Goal: Information Seeking & Learning: Learn about a topic

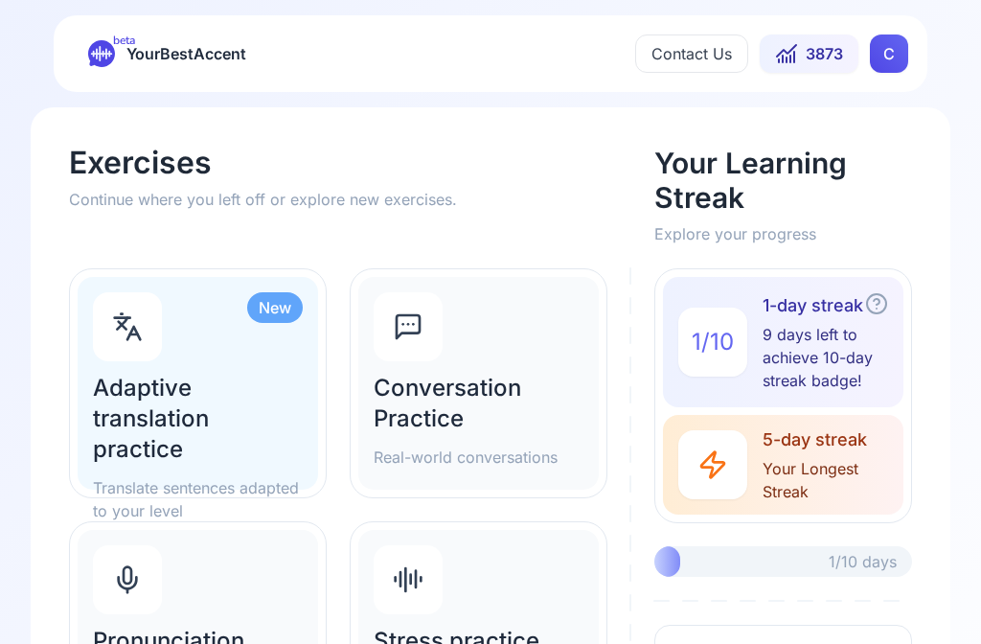
click at [495, 386] on h2 "Conversation Practice" at bounding box center [479, 403] width 210 height 61
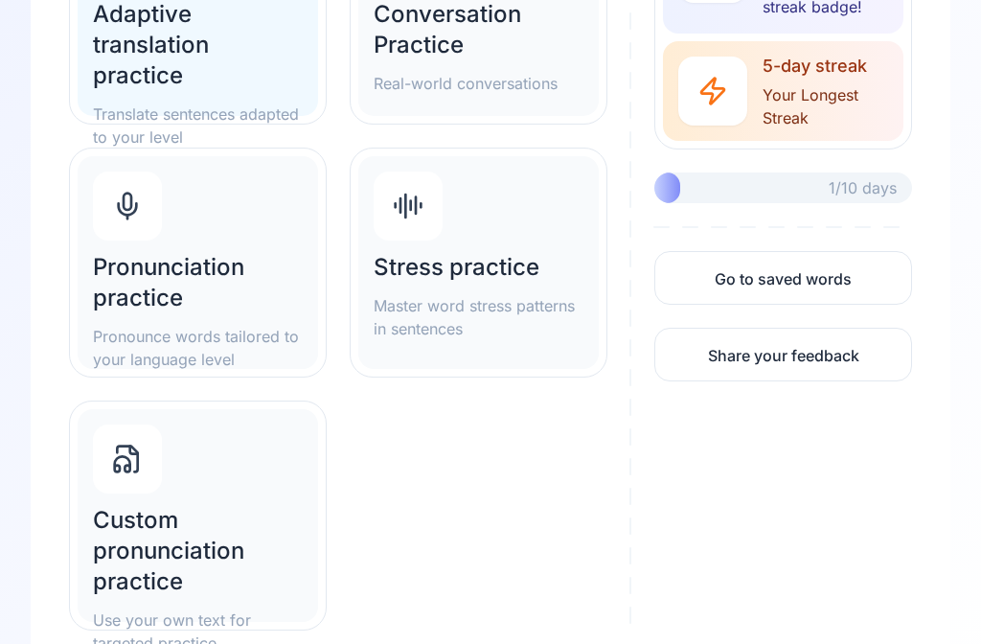
scroll to position [406, 0]
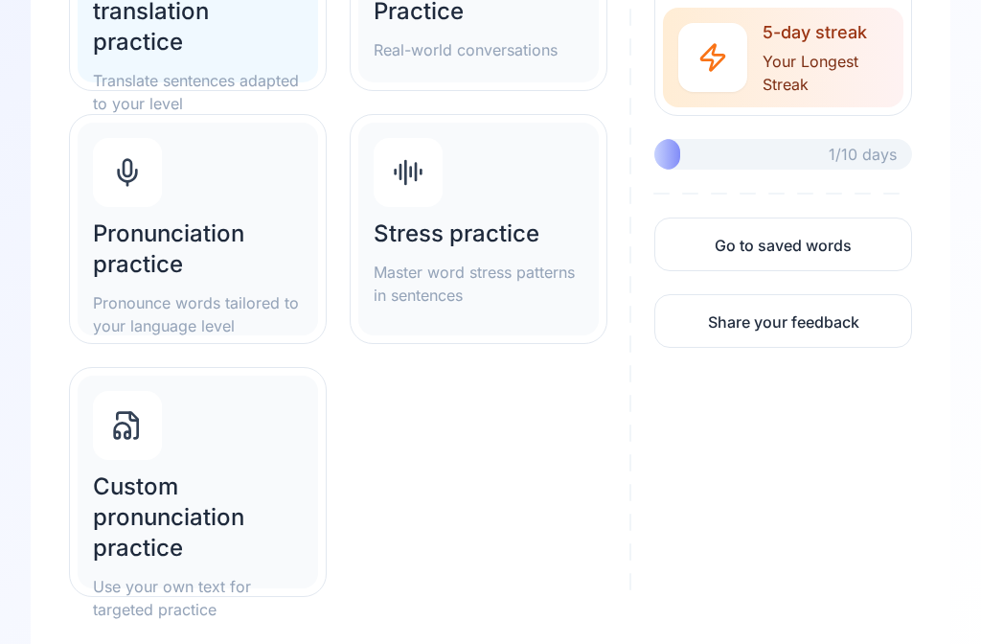
click at [203, 265] on h2 "Pronunciation practice" at bounding box center [198, 249] width 210 height 61
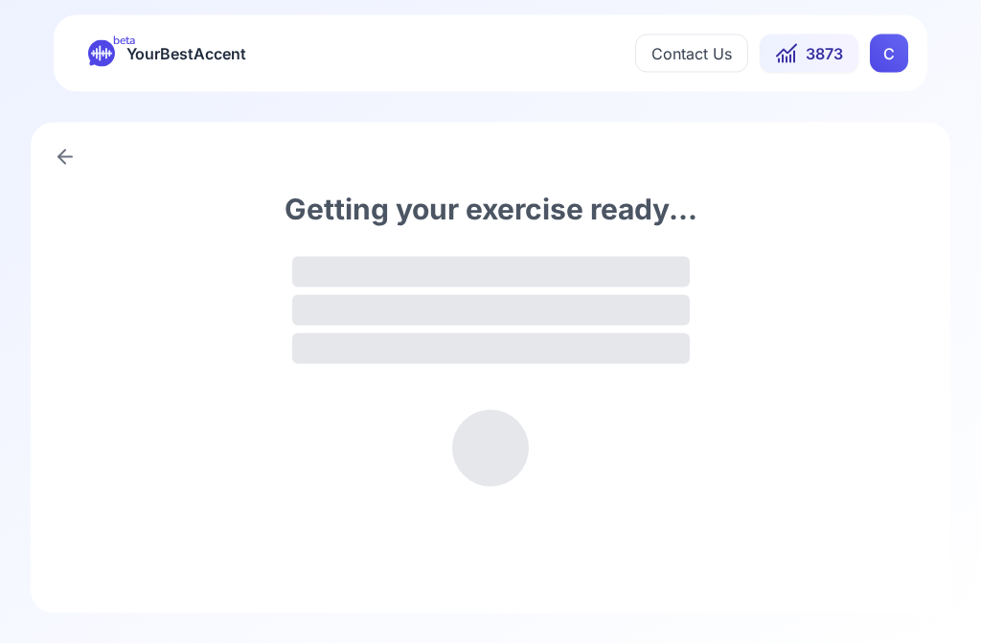
scroll to position [1, 0]
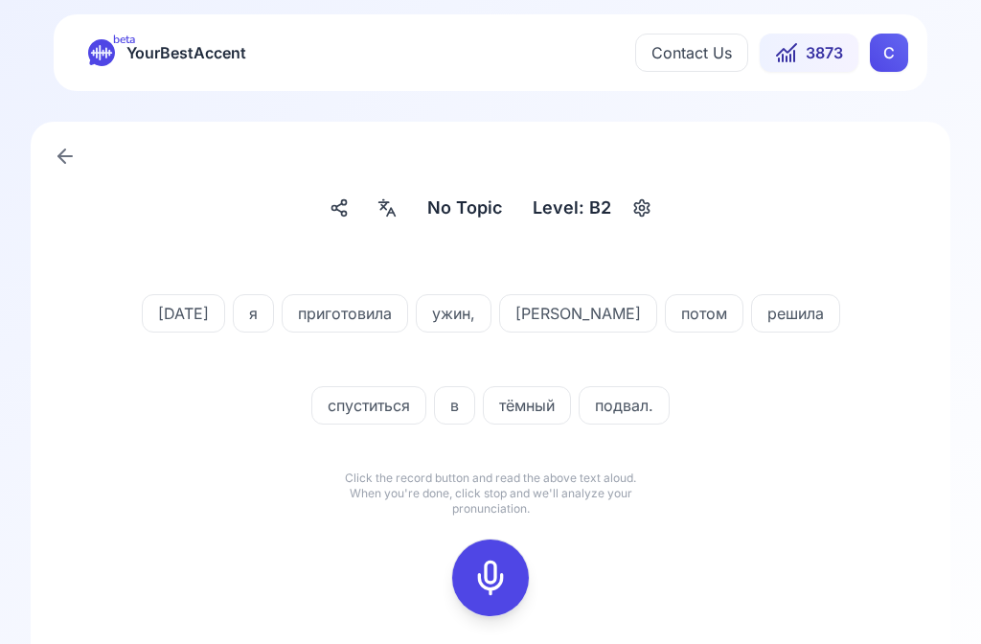
click at [399, 210] on icon at bounding box center [387, 207] width 23 height 19
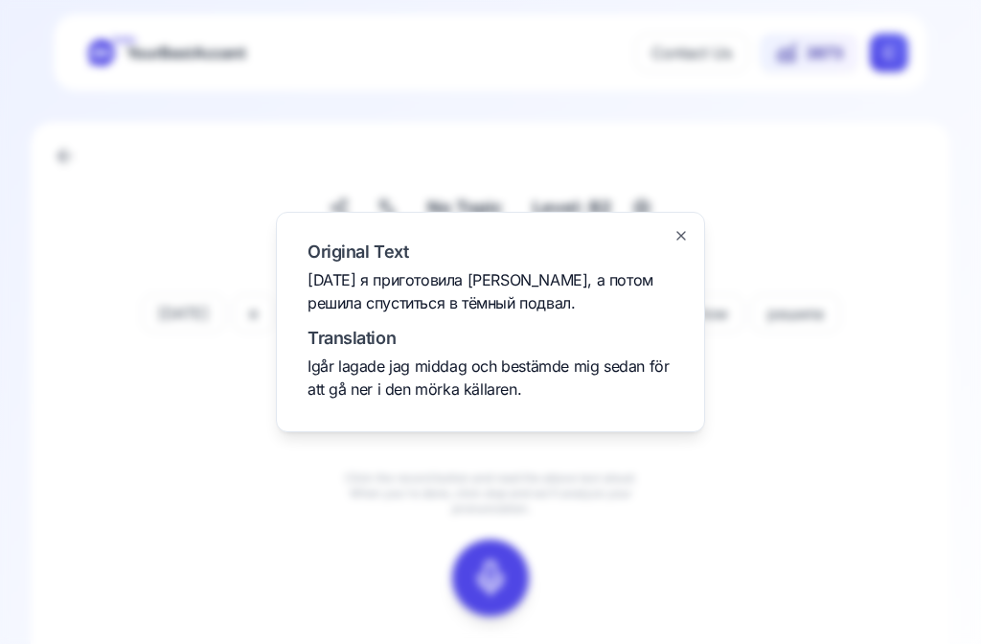
click at [820, 452] on div at bounding box center [490, 322] width 981 height 644
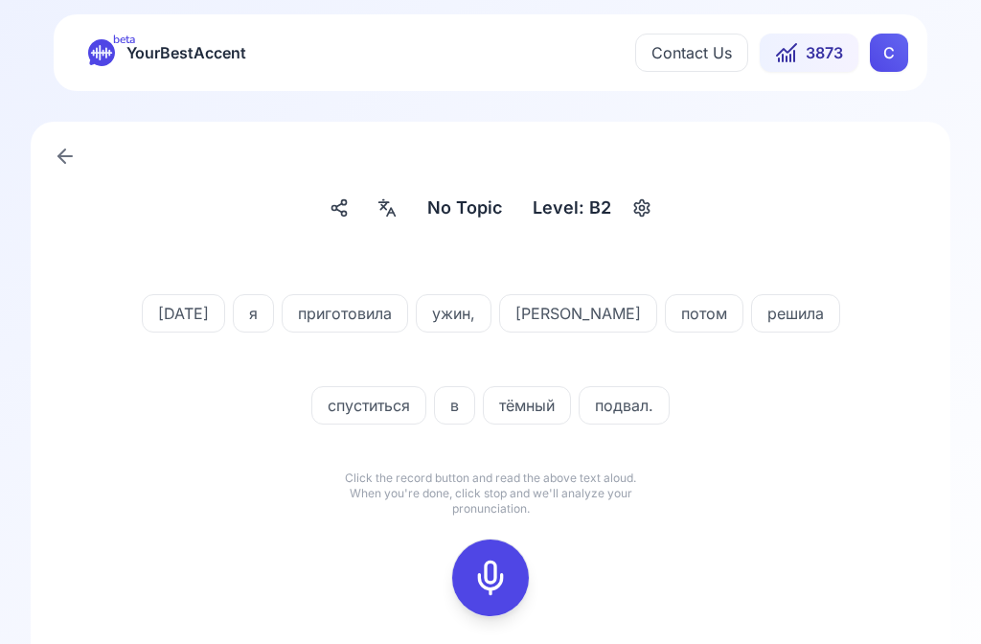
click at [399, 219] on div at bounding box center [387, 208] width 35 height 31
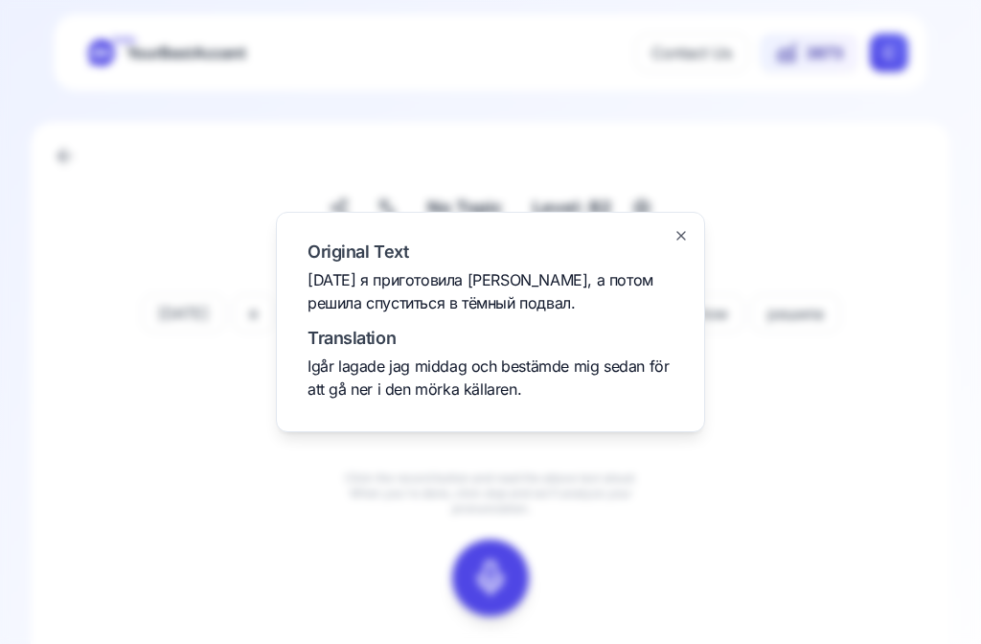
click at [877, 462] on div at bounding box center [490, 322] width 981 height 644
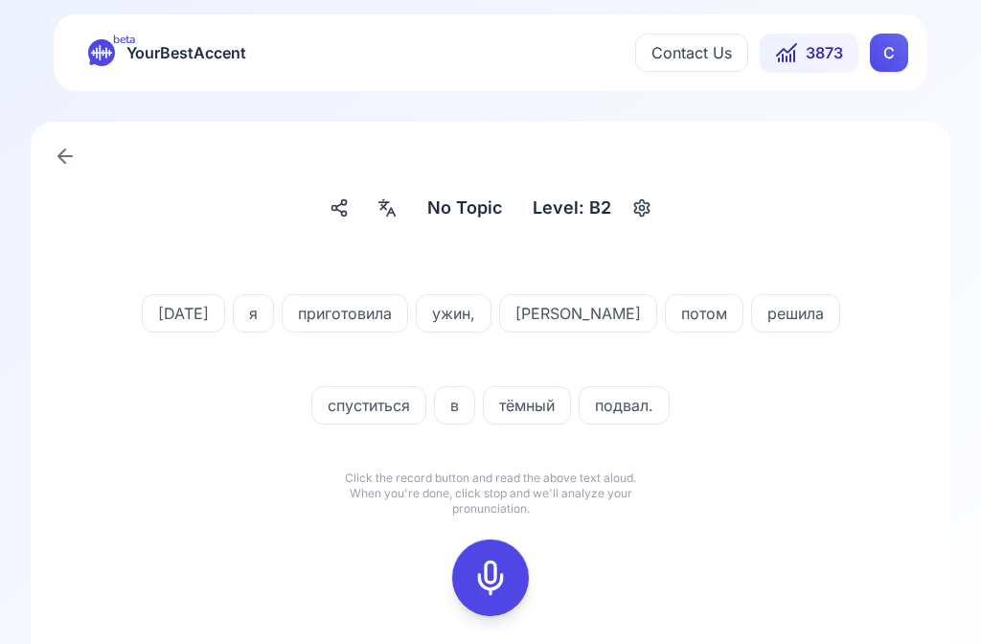
click at [507, 572] on icon at bounding box center [491, 578] width 38 height 38
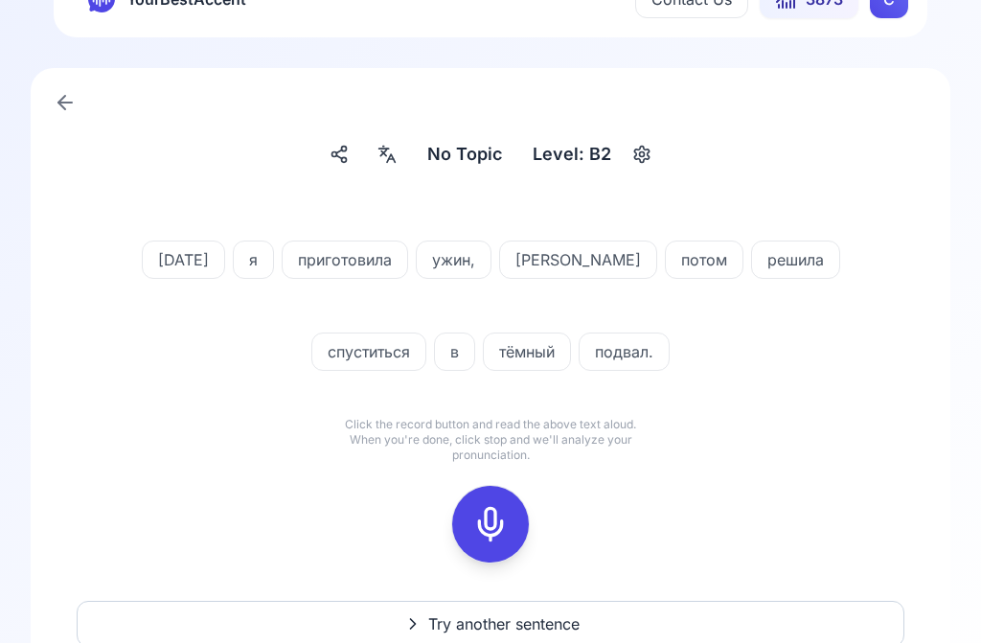
scroll to position [55, 0]
click at [496, 529] on icon at bounding box center [491, 524] width 38 height 38
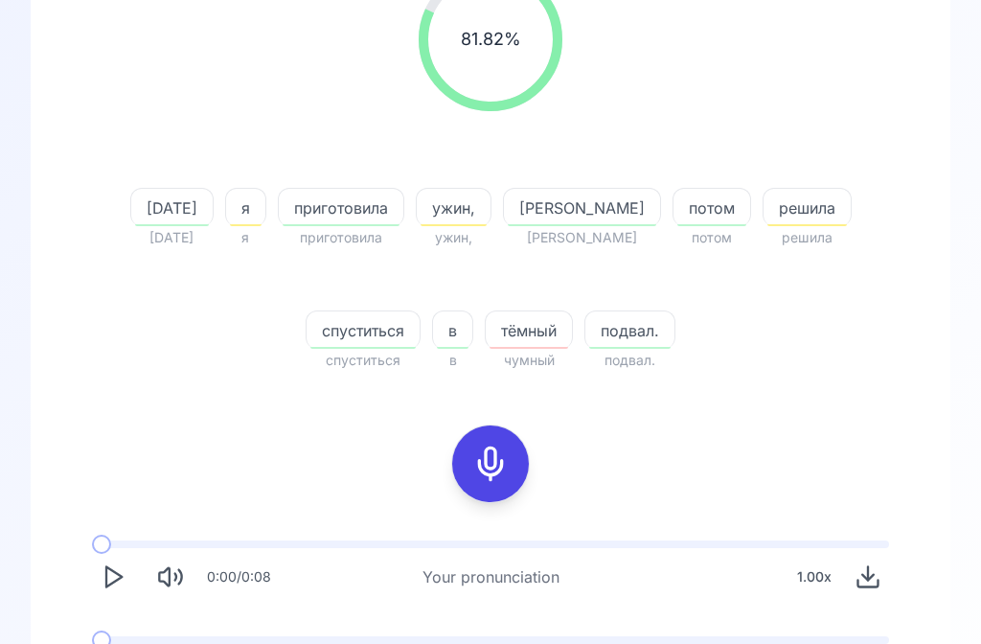
scroll to position [300, 0]
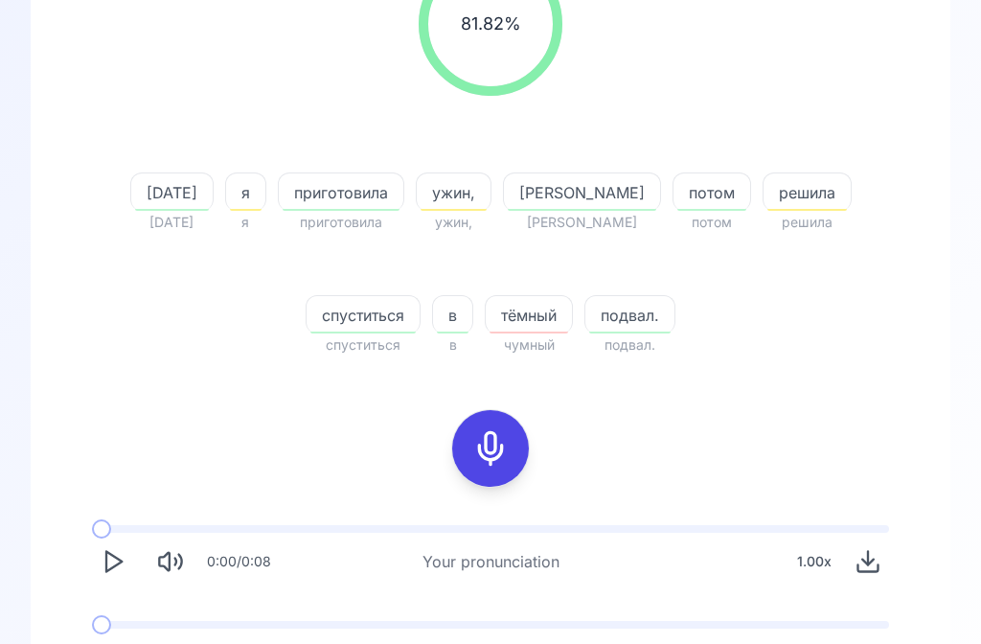
scroll to position [447, 0]
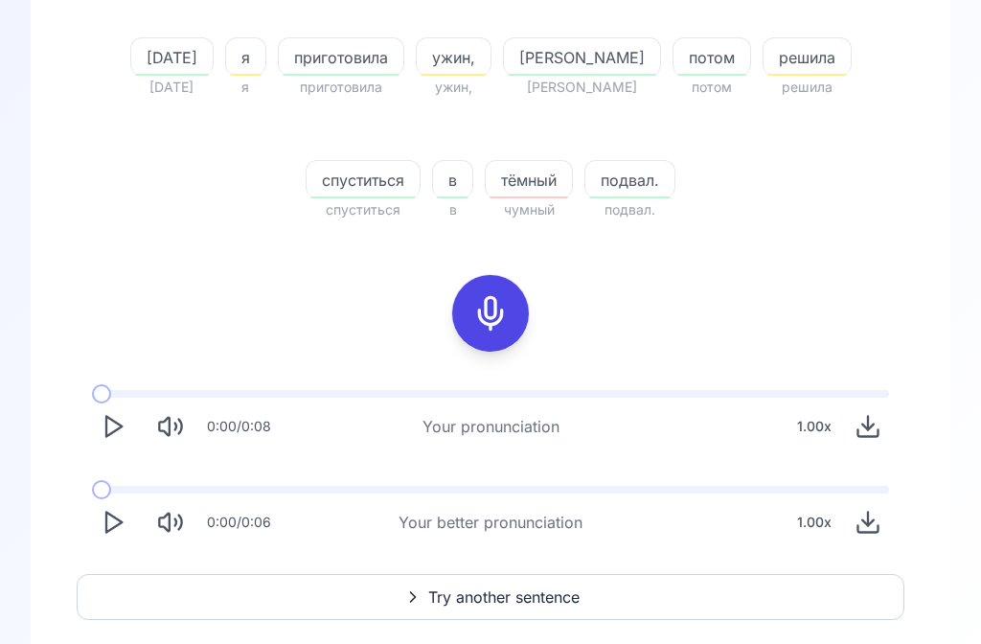
click at [511, 590] on span "Try another sentence" at bounding box center [503, 598] width 151 height 23
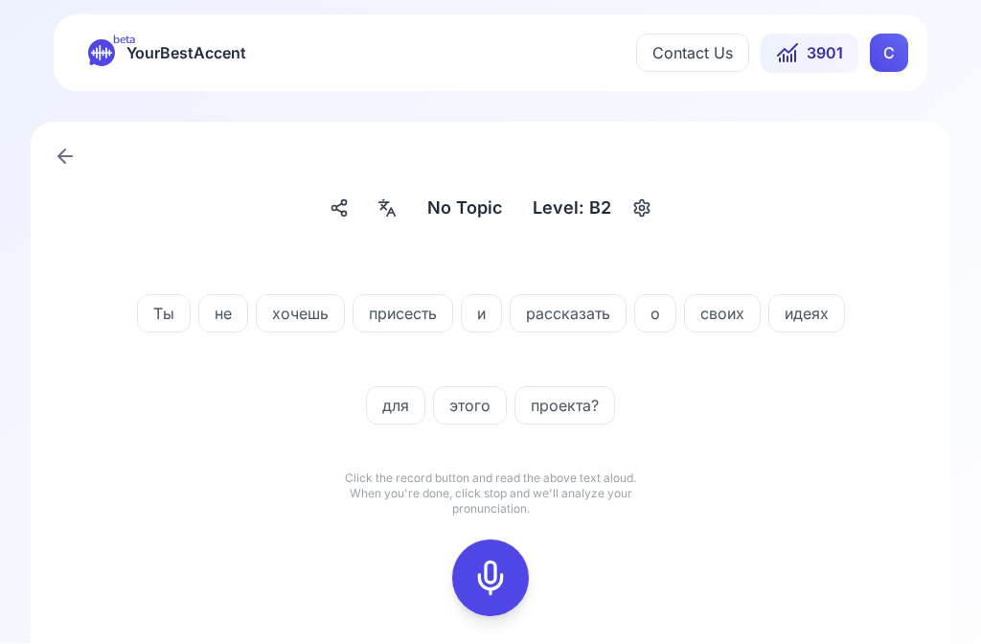
scroll to position [1, 0]
click at [497, 574] on icon at bounding box center [491, 578] width 38 height 38
click at [498, 581] on icon at bounding box center [491, 578] width 38 height 38
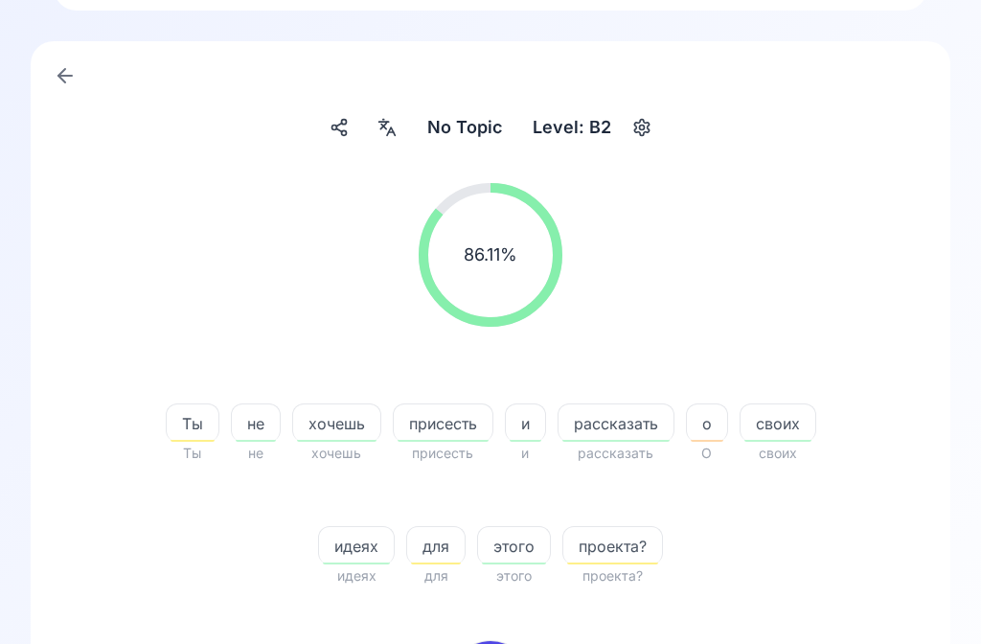
scroll to position [91, 0]
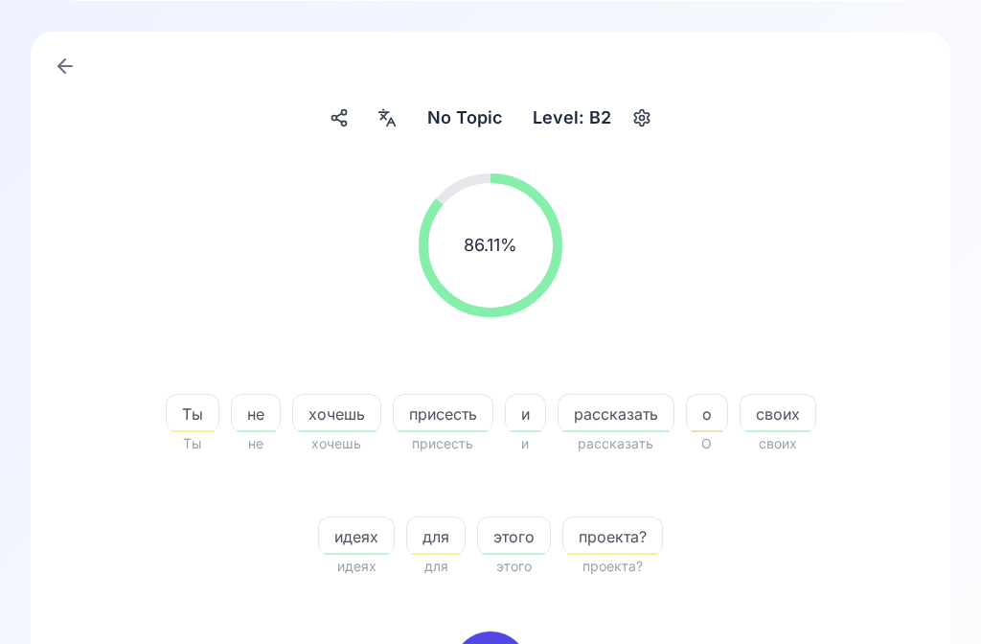
click at [623, 539] on span "проекта?" at bounding box center [613, 536] width 99 height 23
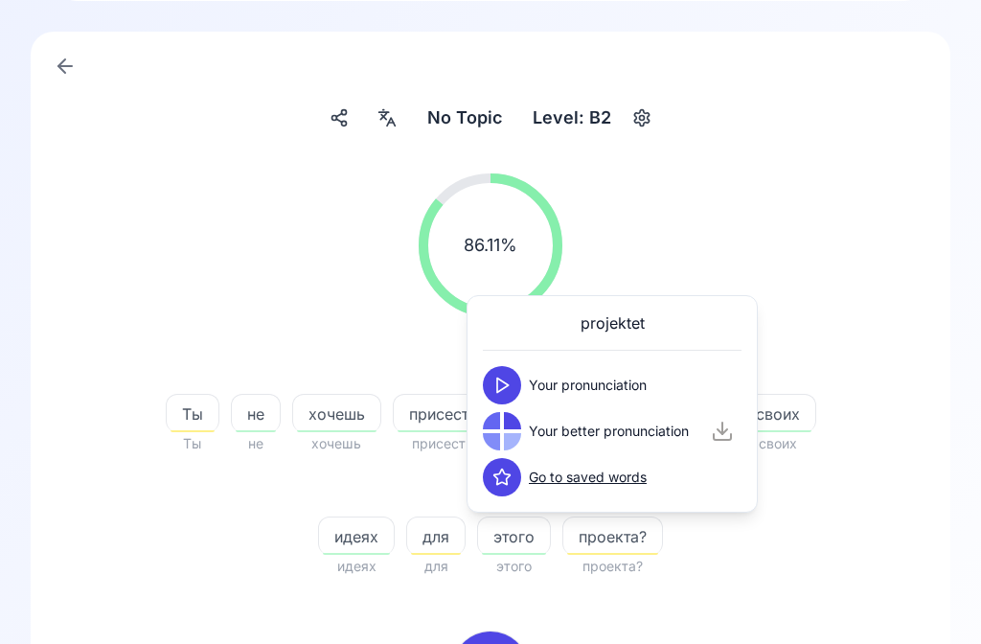
click at [511, 389] on icon at bounding box center [502, 385] width 19 height 19
click at [511, 436] on div at bounding box center [512, 441] width 17 height 17
click at [509, 435] on icon at bounding box center [502, 431] width 19 height 19
click at [878, 276] on div "86.11 % 86.11 %" at bounding box center [491, 245] width 828 height 174
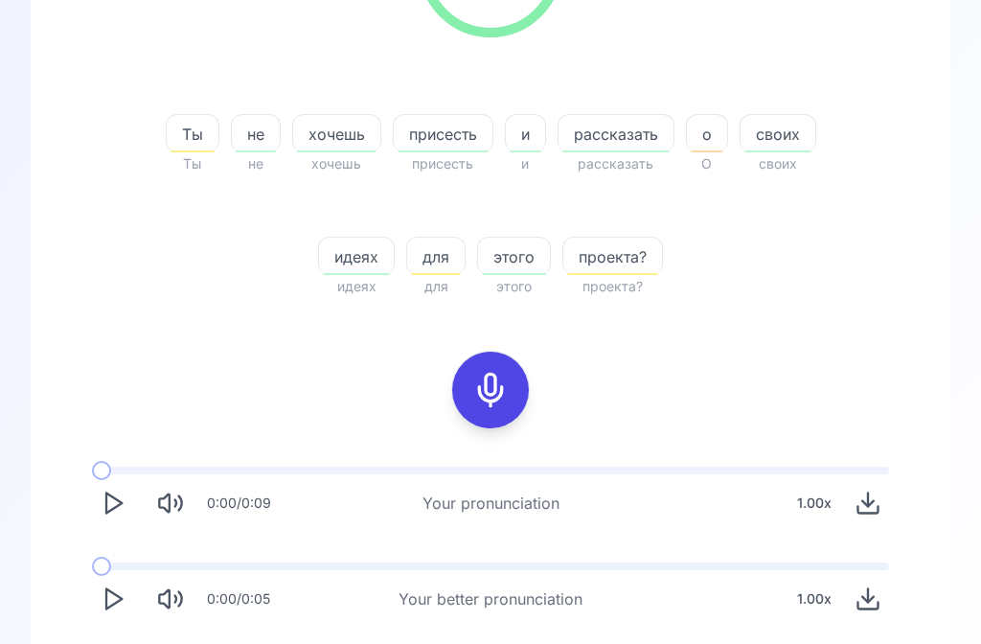
scroll to position [382, 0]
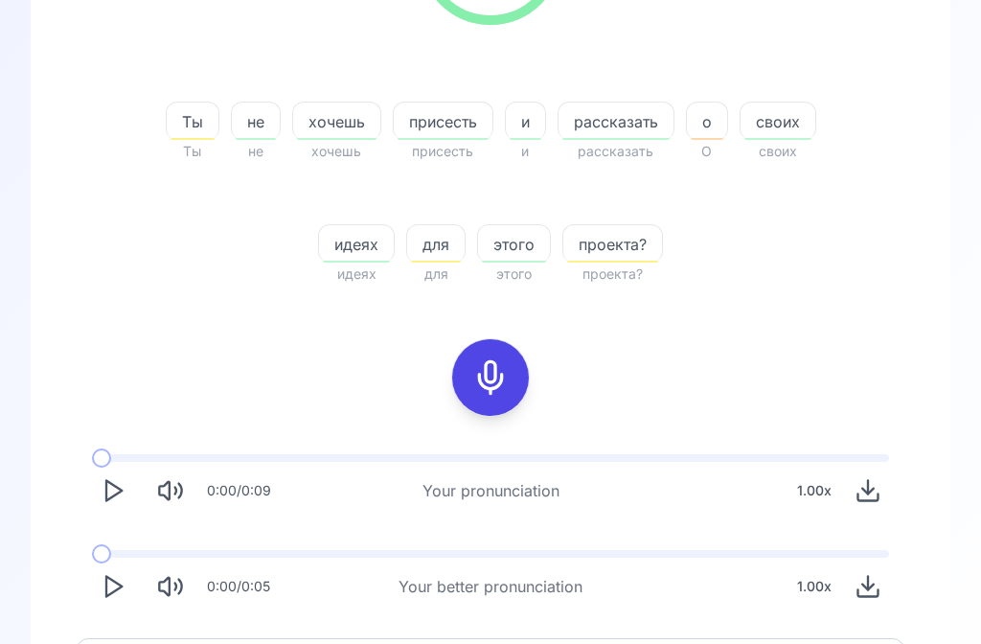
click at [109, 595] on polygon "Play" at bounding box center [113, 588] width 15 height 20
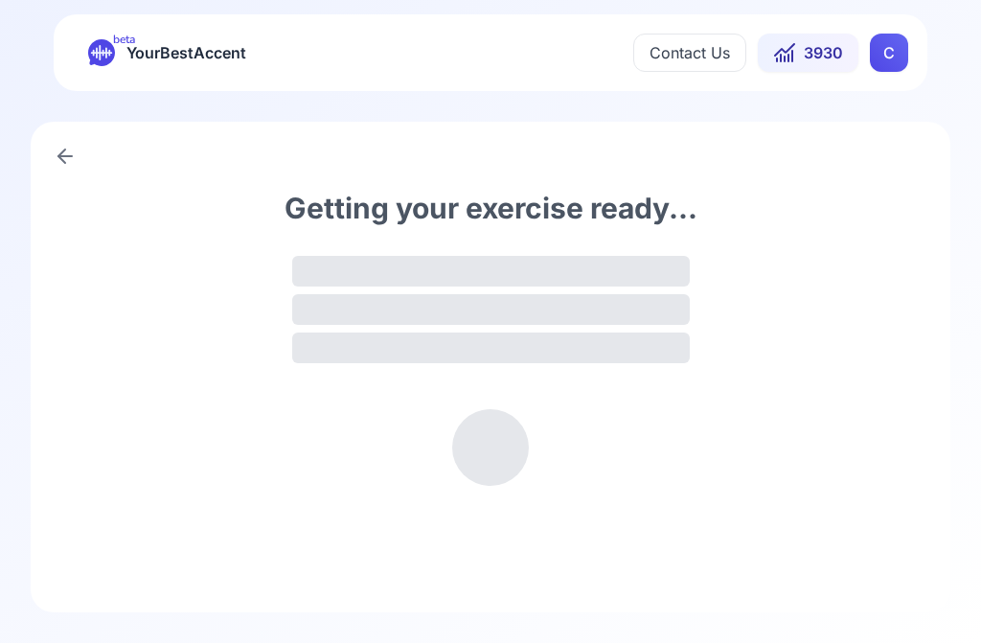
scroll to position [1, 0]
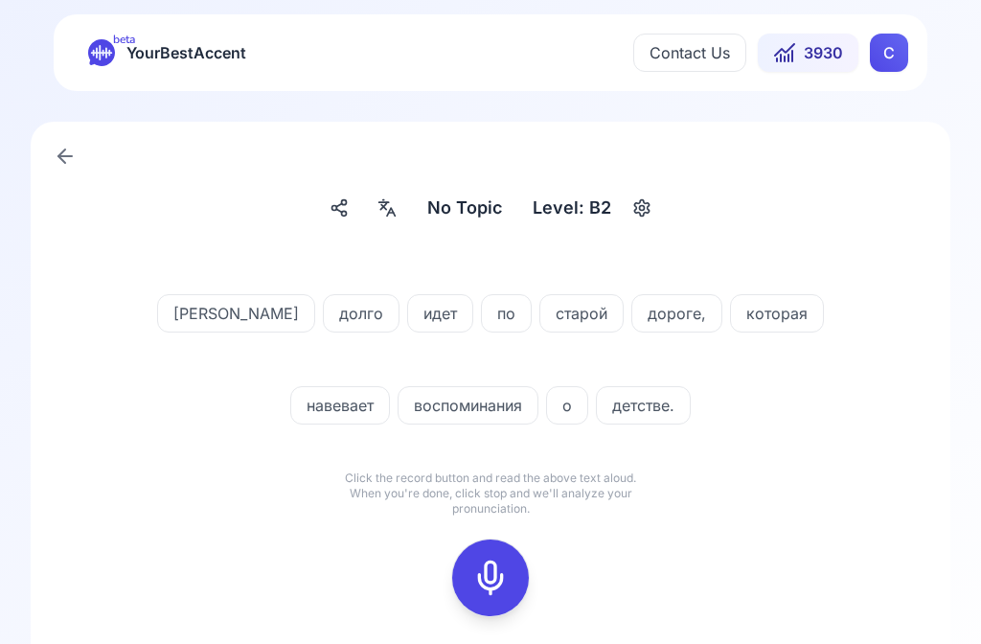
click at [399, 213] on icon at bounding box center [387, 207] width 23 height 19
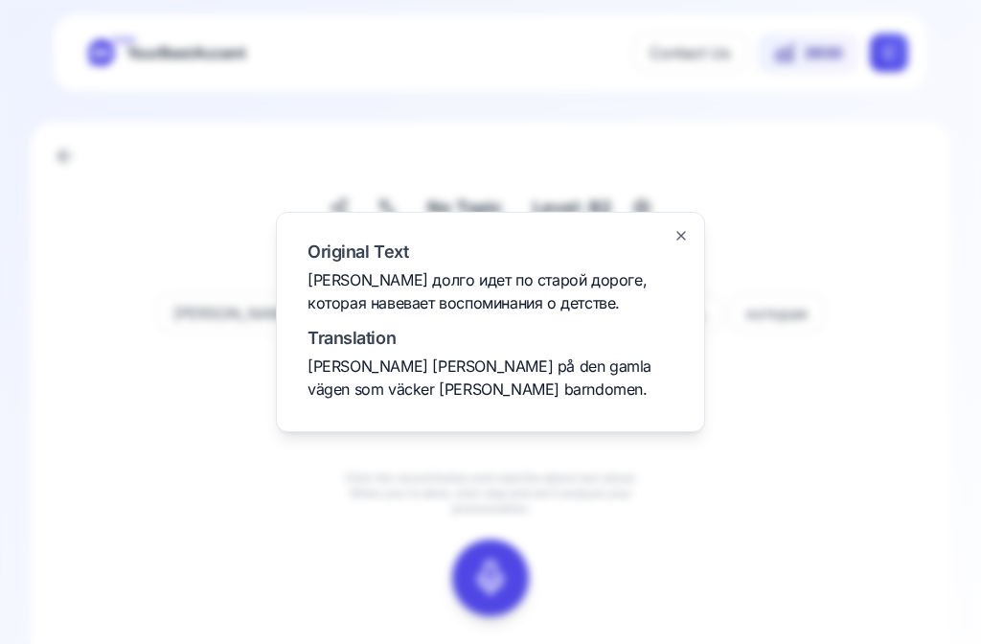
click at [841, 448] on div at bounding box center [490, 322] width 981 height 644
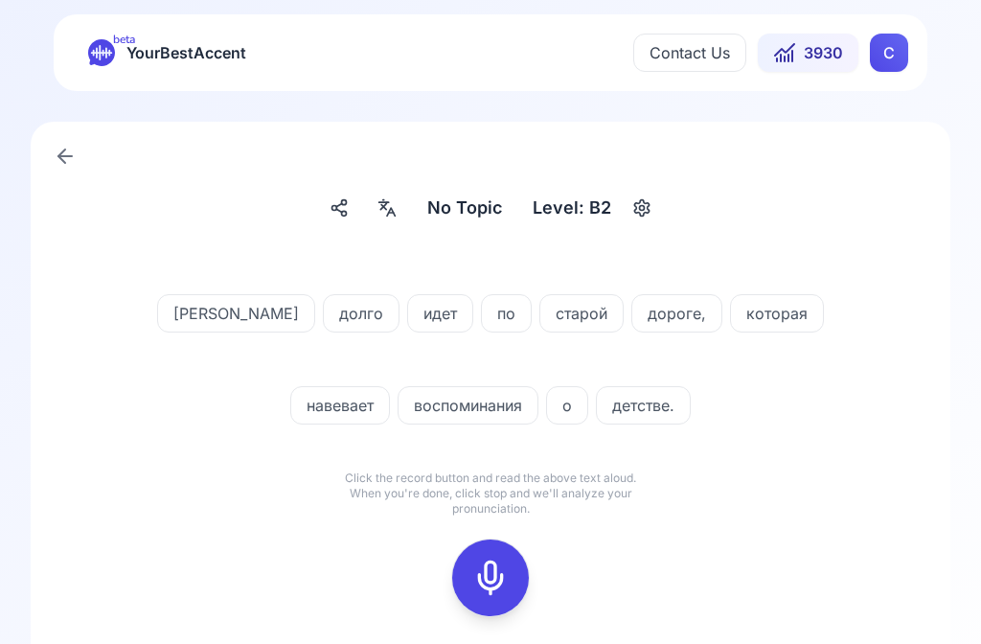
click at [505, 577] on rect at bounding box center [490, 578] width 29 height 29
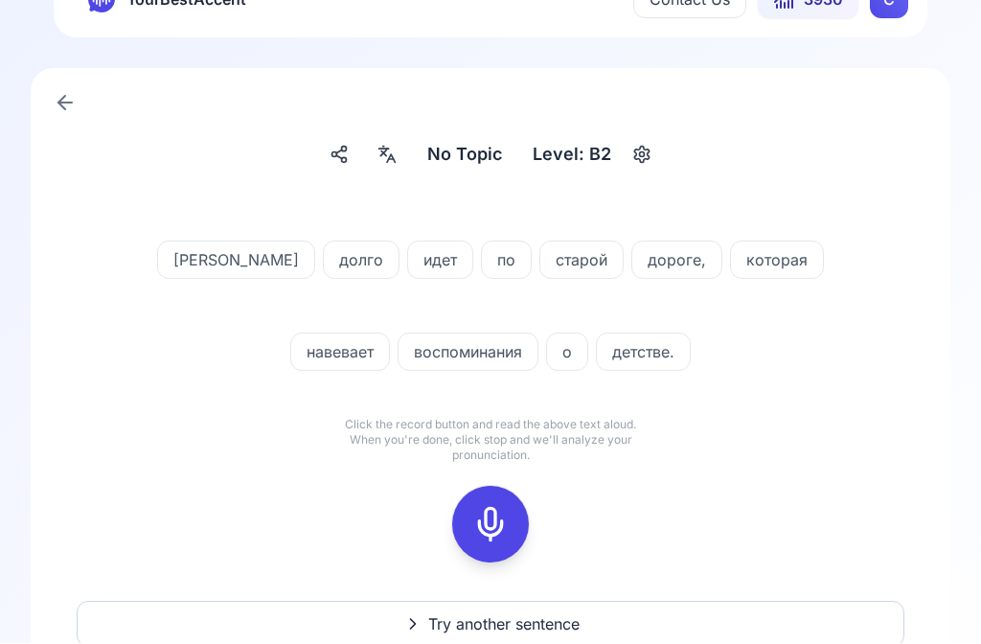
scroll to position [55, 0]
click at [502, 530] on icon at bounding box center [491, 524] width 38 height 38
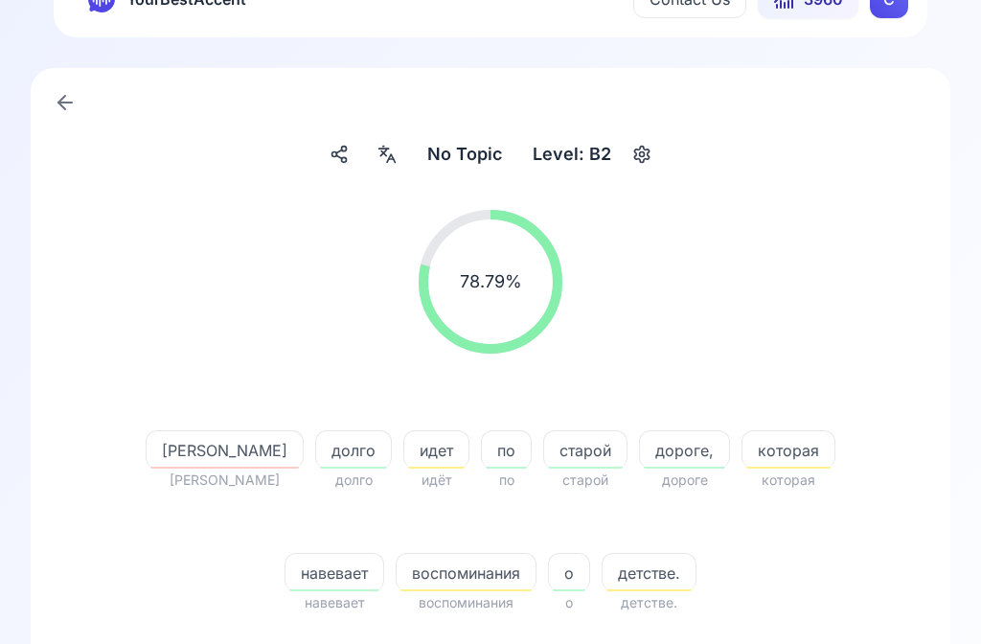
click at [480, 573] on span "воспоминания" at bounding box center [466, 573] width 139 height 23
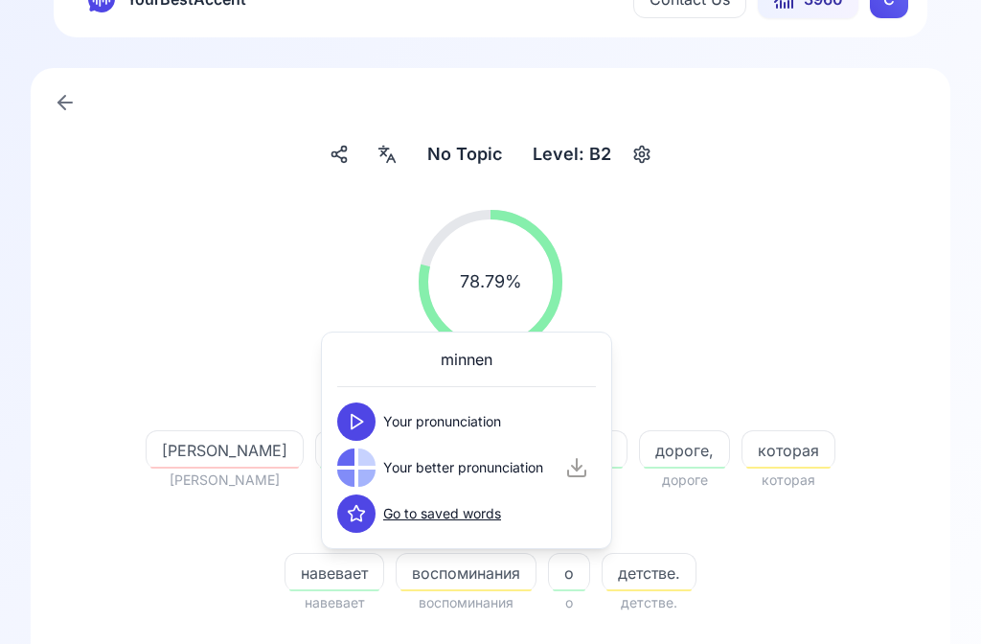
click at [370, 425] on button at bounding box center [356, 422] width 38 height 38
click at [369, 473] on button at bounding box center [356, 468] width 38 height 38
click at [816, 308] on div "78.79 % 78.79 %" at bounding box center [491, 282] width 828 height 174
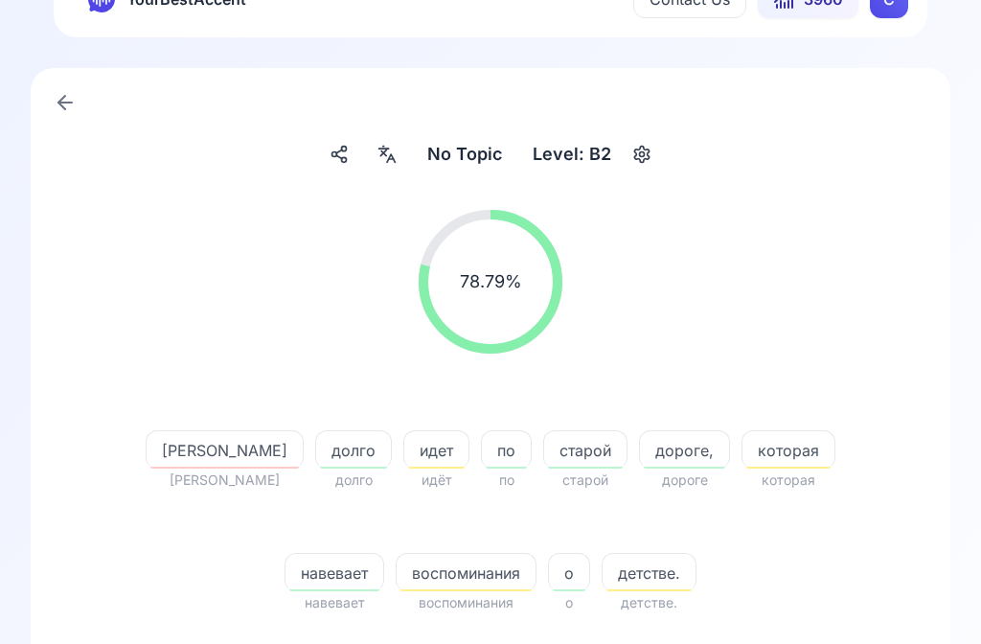
click at [348, 572] on span "навевает" at bounding box center [335, 573] width 98 height 23
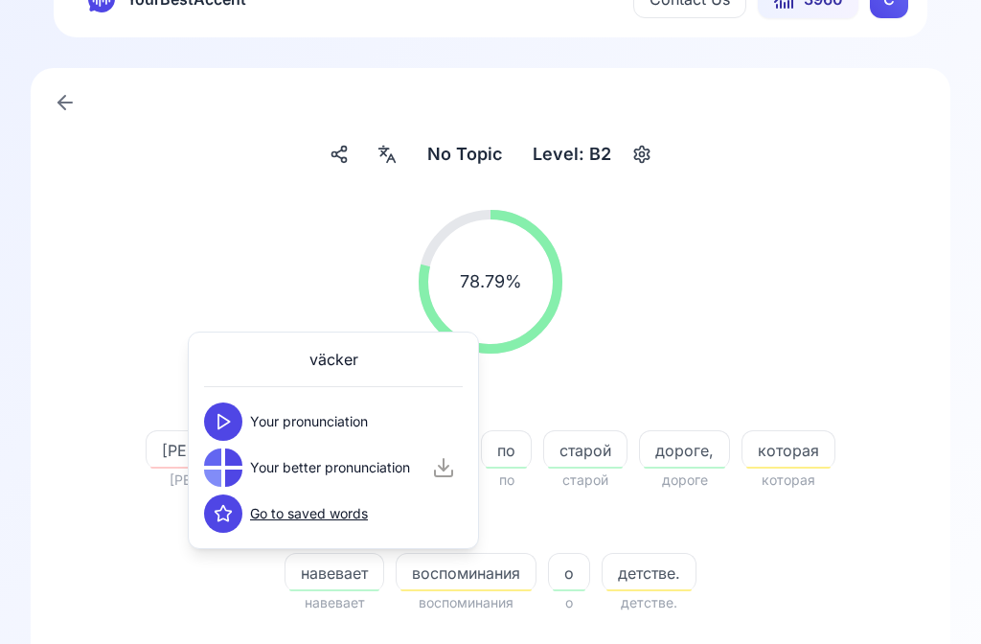
click at [861, 250] on div "78.79 % 78.79 %" at bounding box center [491, 282] width 828 height 174
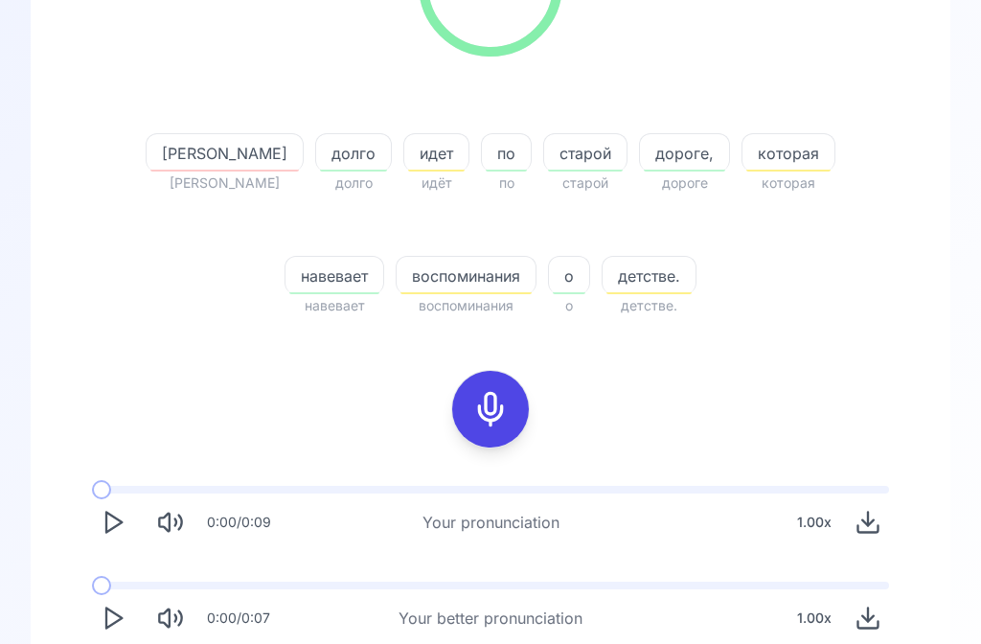
scroll to position [406, 0]
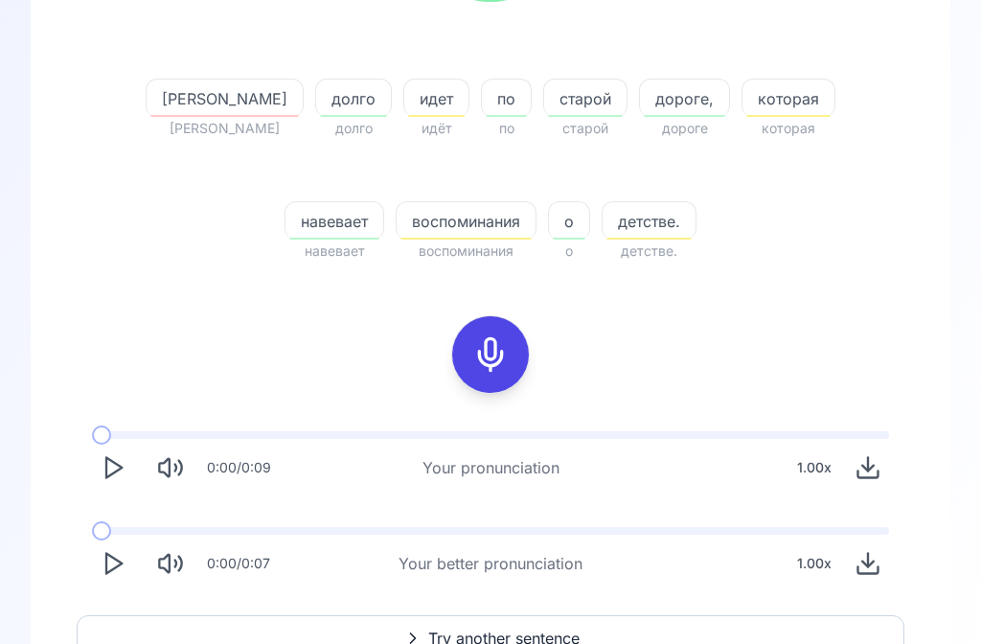
click at [114, 570] on icon "Play" at bounding box center [113, 563] width 27 height 27
click at [499, 628] on span "Try another sentence" at bounding box center [503, 638] width 151 height 23
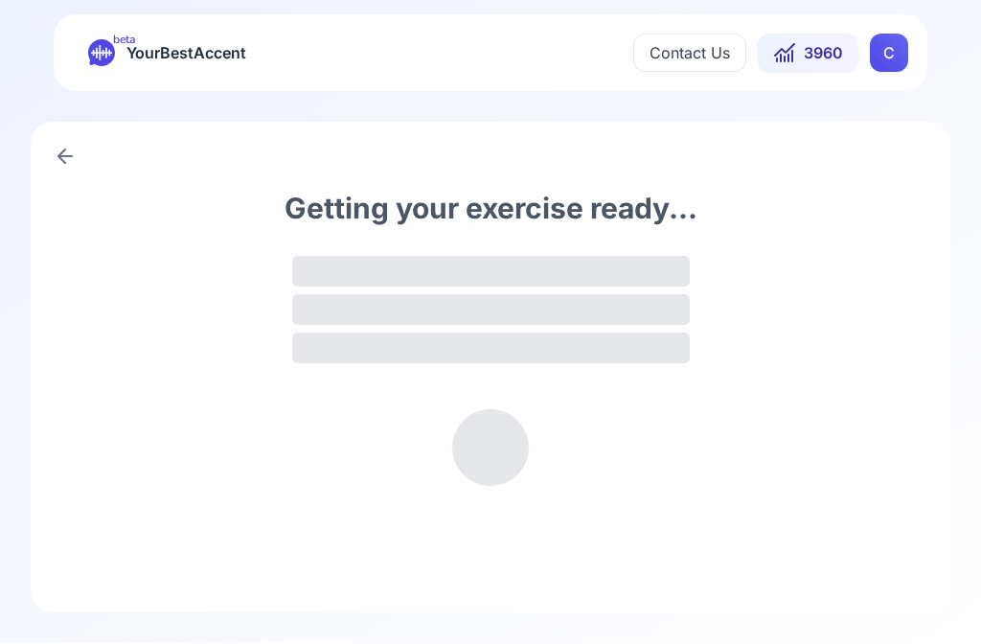
scroll to position [1, 0]
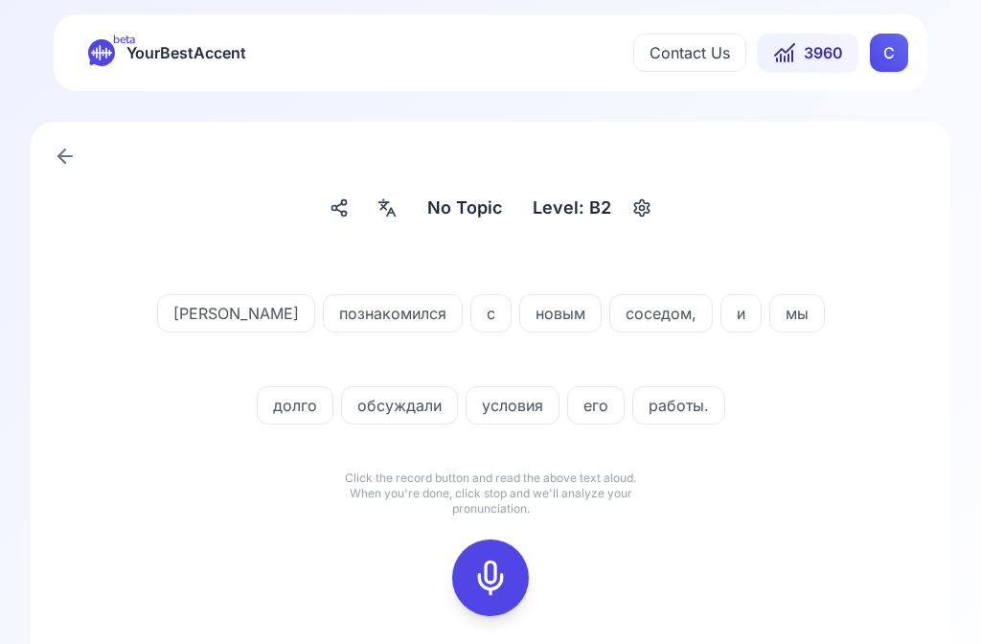
click at [389, 209] on icon at bounding box center [387, 207] width 23 height 19
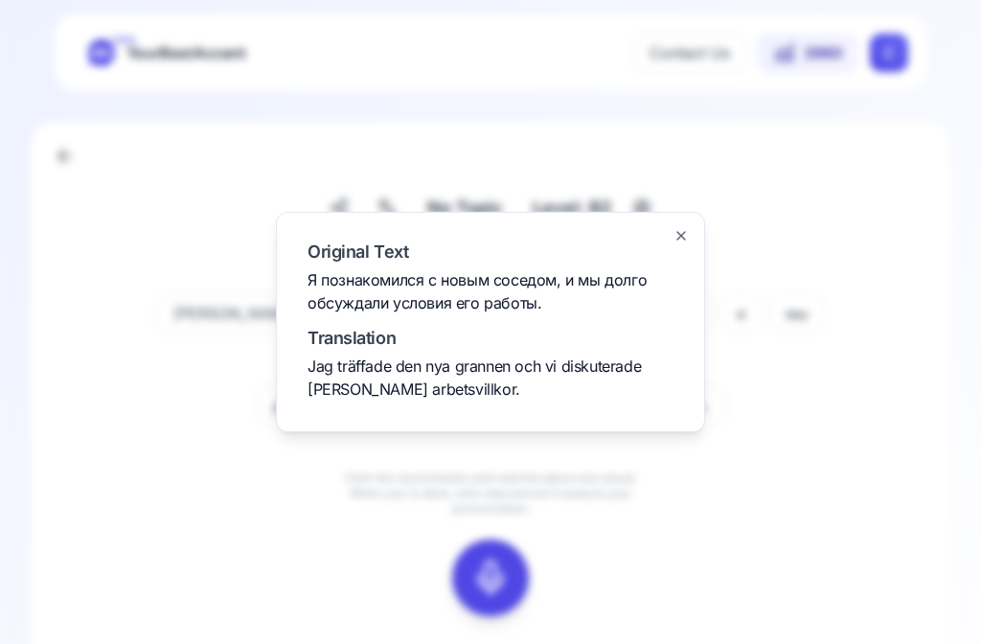
click at [884, 268] on div at bounding box center [490, 322] width 981 height 644
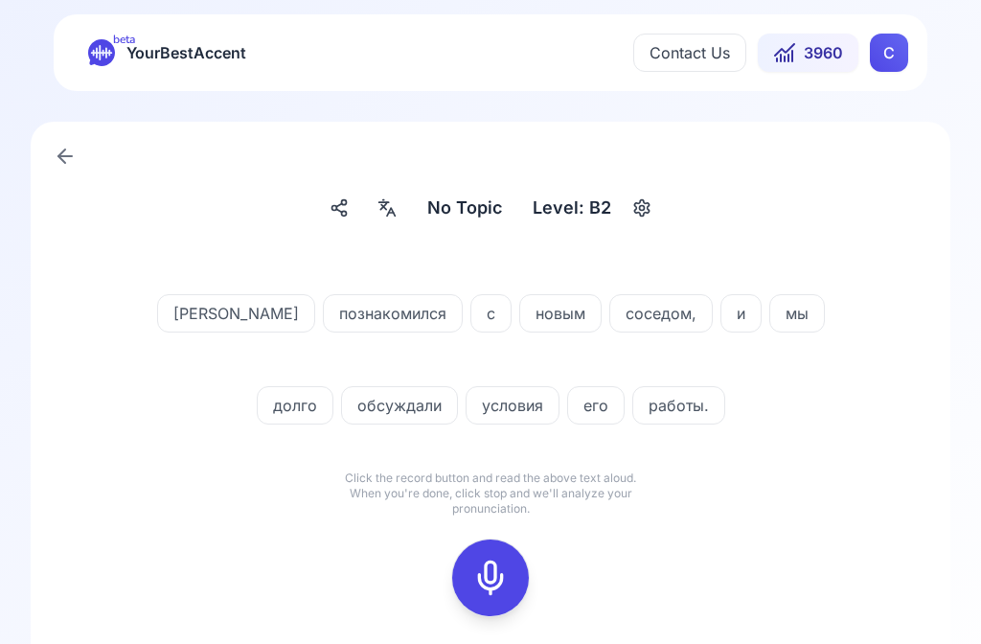
click at [502, 563] on icon at bounding box center [491, 578] width 38 height 38
click at [496, 572] on icon at bounding box center [491, 578] width 38 height 38
